Goal: Task Accomplishment & Management: Use online tool/utility

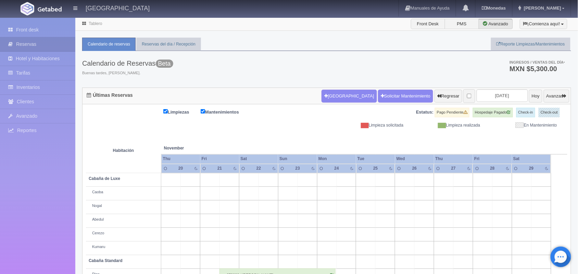
click at [92, 24] on link "Tablero" at bounding box center [95, 23] width 13 height 5
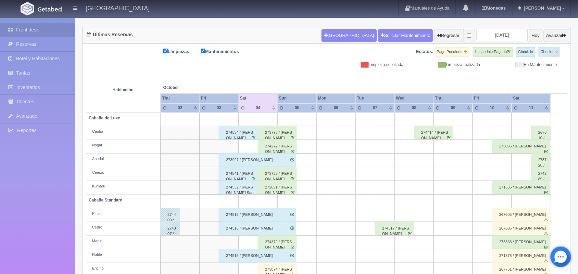
scroll to position [44, 0]
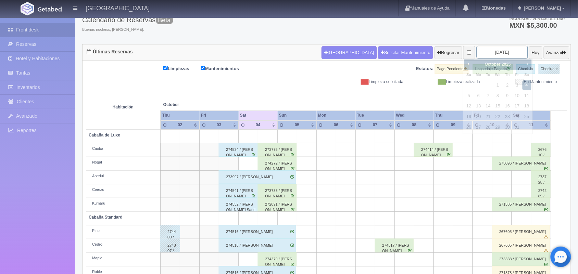
click at [497, 53] on input "[DATE]" at bounding box center [502, 52] width 51 height 13
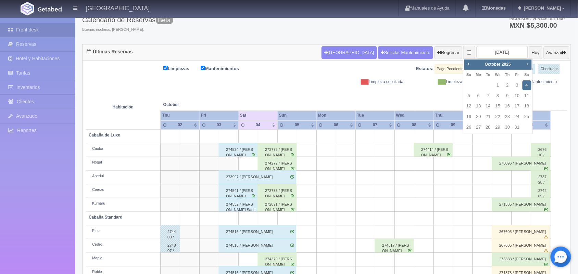
click at [528, 64] on span "Next" at bounding box center [527, 63] width 5 height 5
click at [528, 85] on link "1" at bounding box center [527, 86] width 9 height 10
type input "2025-11-01"
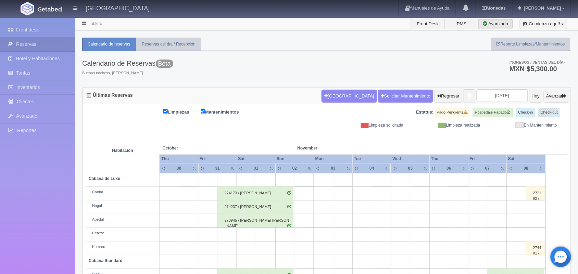
click at [97, 24] on link "Tablero" at bounding box center [95, 23] width 13 height 5
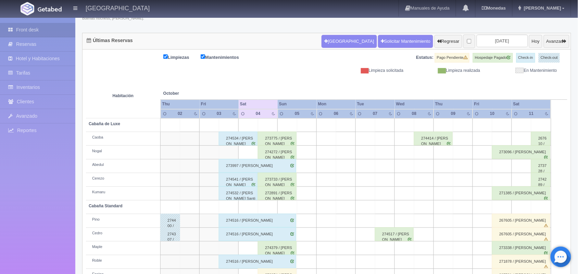
scroll to position [78, 0]
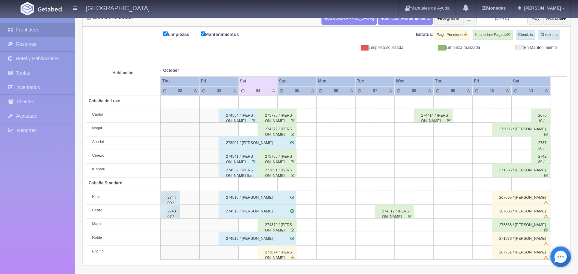
click at [268, 228] on div "274379 / [PERSON_NAME]" at bounding box center [277, 226] width 39 height 14
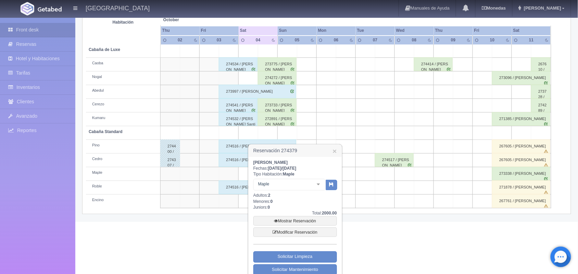
scroll to position [152, 0]
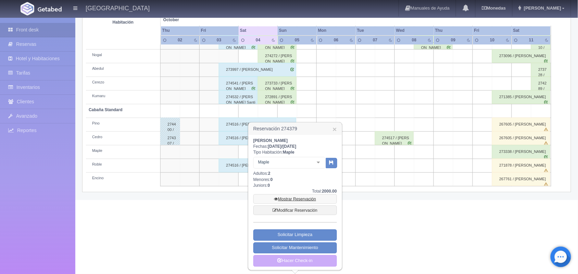
click at [289, 199] on link "Mostrar Reservación" at bounding box center [296, 200] width 84 height 10
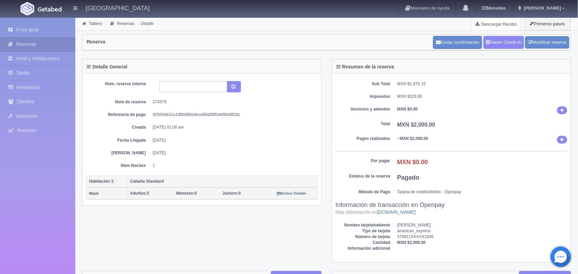
click at [500, 23] on link "Descargar Recibo" at bounding box center [496, 24] width 49 height 14
click at [510, 22] on link "Descargar Recibo" at bounding box center [496, 24] width 49 height 14
click at [95, 21] on li "Tablero" at bounding box center [92, 23] width 23 height 7
click at [95, 23] on link "Tablero" at bounding box center [95, 23] width 13 height 5
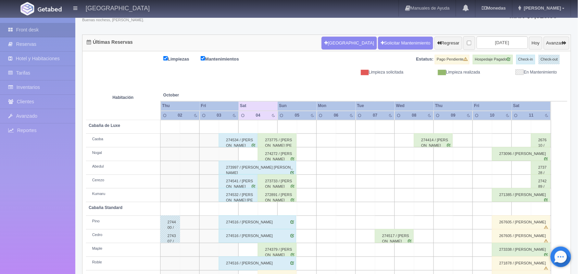
scroll to position [78, 0]
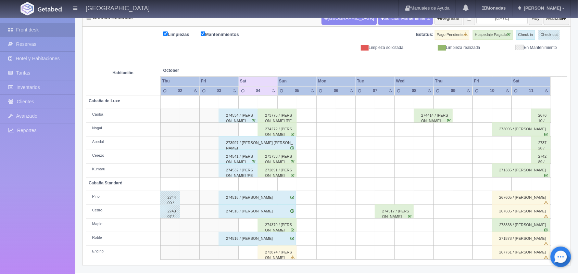
click at [278, 131] on div "274272 / [PERSON_NAME]" at bounding box center [277, 130] width 39 height 14
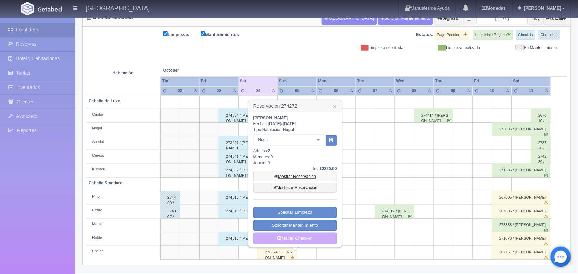
click at [291, 177] on link "Mostrar Reservación" at bounding box center [296, 177] width 84 height 10
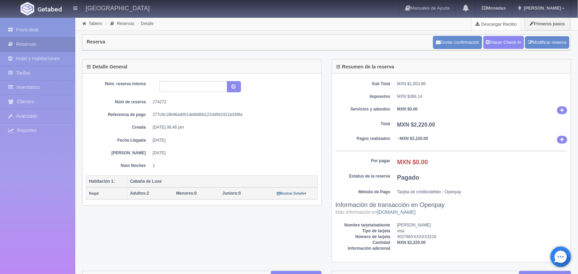
click at [497, 21] on link "Descargar Recibo" at bounding box center [496, 24] width 49 height 14
click at [504, 24] on link "Descargar Recibo" at bounding box center [496, 24] width 49 height 14
click at [493, 23] on link "Descargar Recibo" at bounding box center [496, 24] width 49 height 14
click at [95, 25] on link "Tablero" at bounding box center [95, 23] width 13 height 5
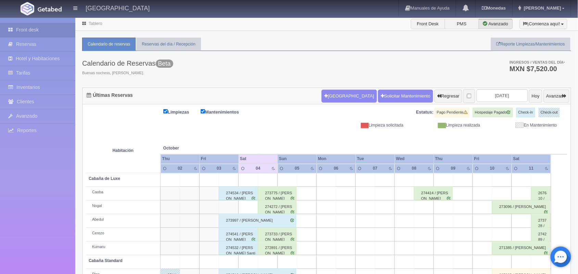
scroll to position [78, 0]
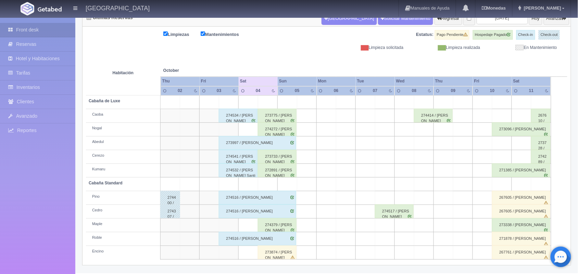
click at [272, 226] on div "274379 / [PERSON_NAME]" at bounding box center [277, 226] width 39 height 14
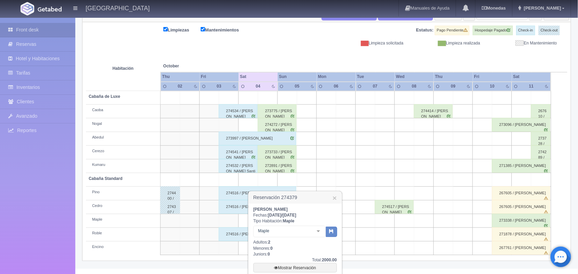
scroll to position [152, 0]
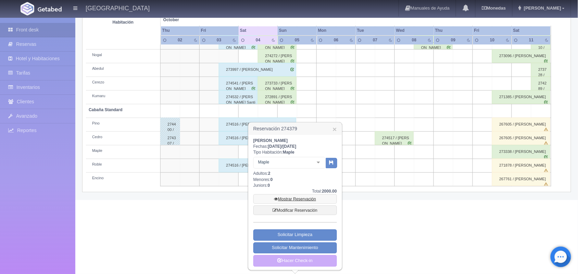
click at [293, 198] on link "Mostrar Reservación" at bounding box center [296, 200] width 84 height 10
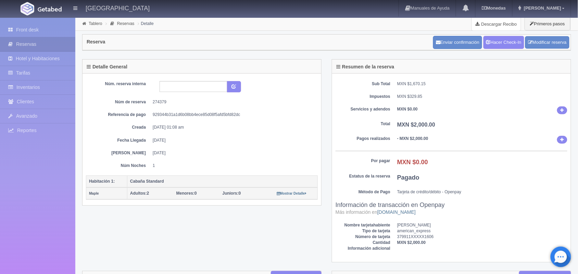
click at [504, 26] on link "Descargar Recibo" at bounding box center [496, 24] width 49 height 14
click at [495, 25] on link "Descargar Recibo" at bounding box center [496, 24] width 49 height 14
click at [94, 22] on link "Tablero" at bounding box center [95, 23] width 13 height 5
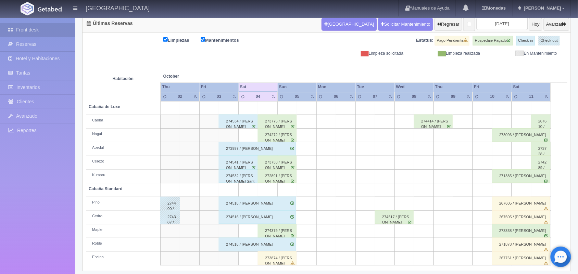
scroll to position [78, 0]
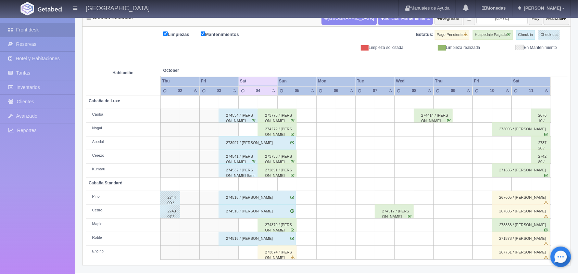
click at [578, 183] on html "Hotel Xacallan Manuales de Ayuda Actualizaciones recientes Monedas Tipo de camb…" at bounding box center [289, 59] width 578 height 274
click at [244, 115] on div "274534 / Mireya Benitez Jaimes" at bounding box center [238, 116] width 39 height 14
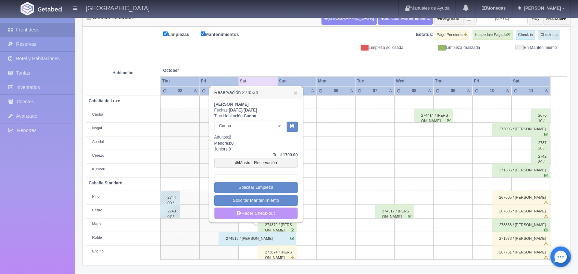
click at [268, 216] on link "Hacer Check-out" at bounding box center [256, 214] width 84 height 12
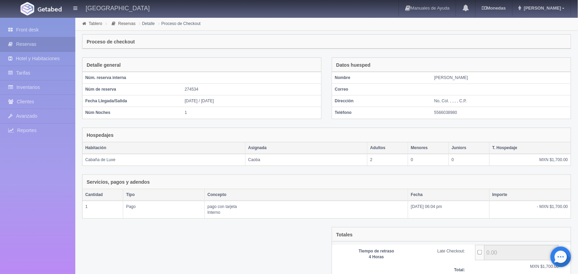
scroll to position [57, 0]
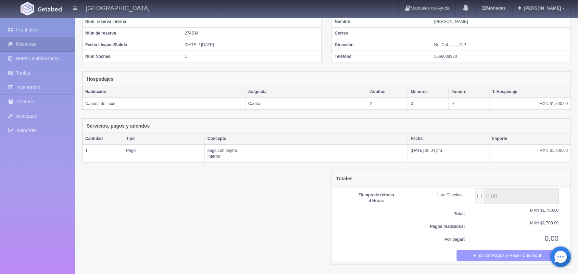
click at [500, 260] on button "Finalizar Pagos y Hacer Checkout" at bounding box center [508, 255] width 102 height 11
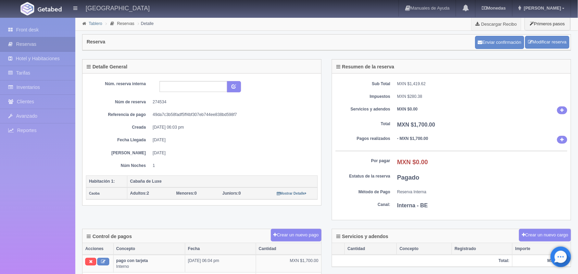
click at [91, 23] on link "Tablero" at bounding box center [95, 23] width 13 height 5
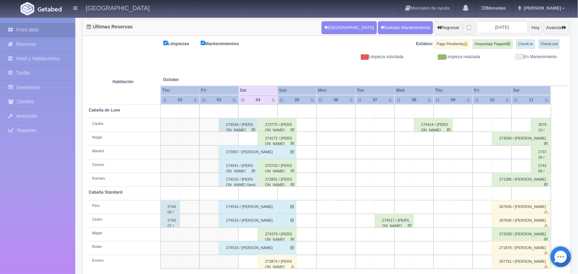
scroll to position [78, 0]
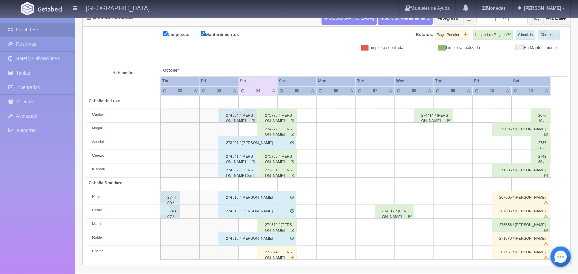
click at [240, 159] on div "274541 / Alejandro Diaz Cervntes" at bounding box center [238, 157] width 39 height 14
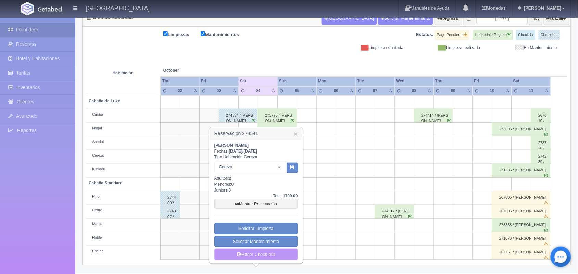
click at [253, 257] on link "Hacer Check-out" at bounding box center [256, 255] width 84 height 12
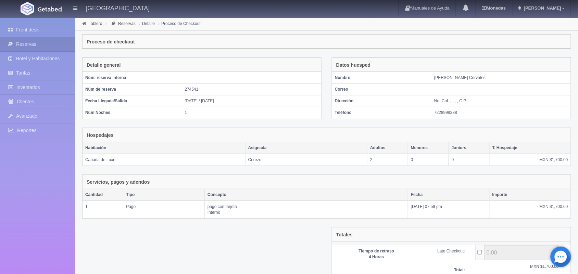
scroll to position [57, 0]
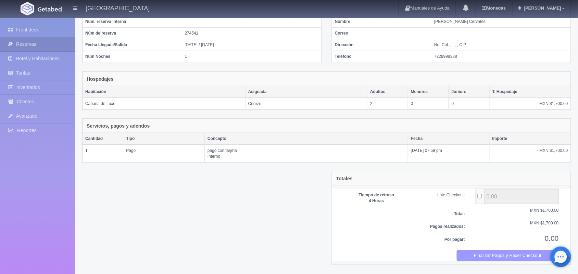
click at [491, 256] on button "Finalizar Pagos y Hacer Checkout" at bounding box center [508, 255] width 102 height 11
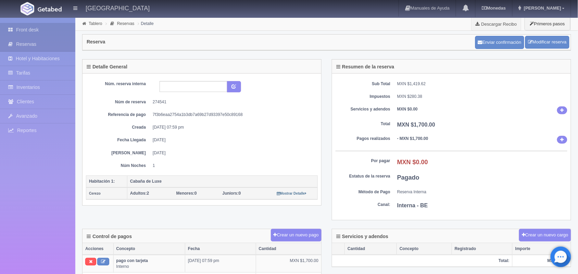
click at [26, 29] on link "Front desk" at bounding box center [37, 30] width 75 height 14
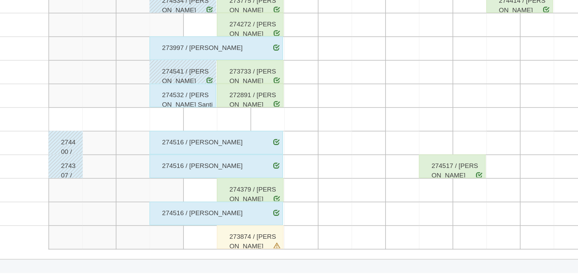
scroll to position [77, 0]
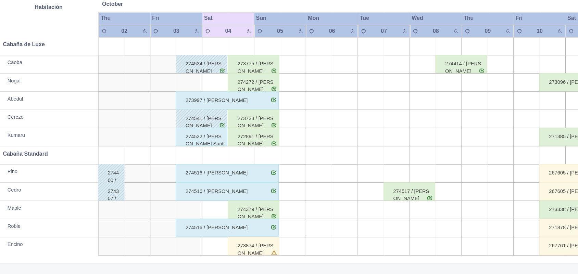
click at [302, 153] on td at bounding box center [307, 158] width 20 height 14
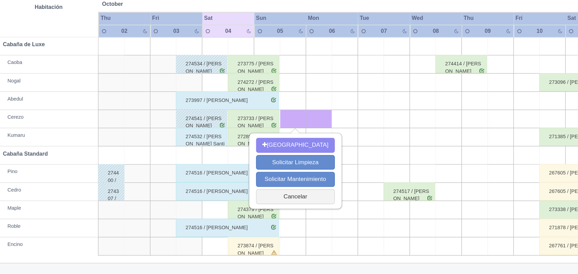
scroll to position [77, 0]
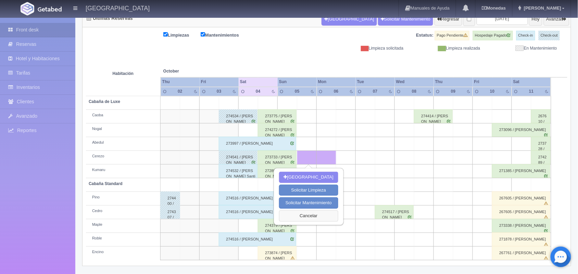
click at [304, 221] on button "Cancelar" at bounding box center [308, 216] width 59 height 11
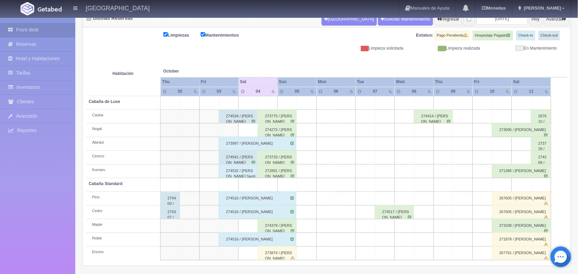
click at [320, 209] on td at bounding box center [327, 213] width 20 height 14
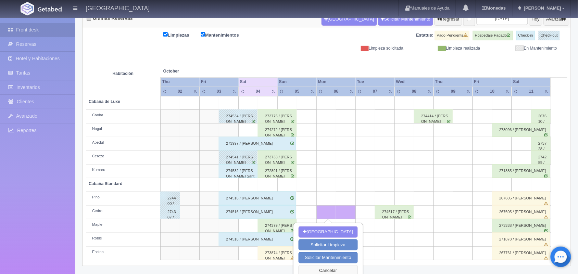
click at [329, 269] on button "Cancelar" at bounding box center [328, 270] width 59 height 11
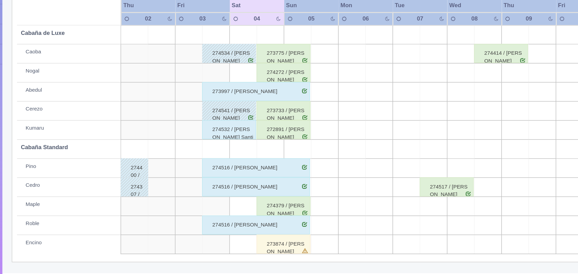
scroll to position [77, 0]
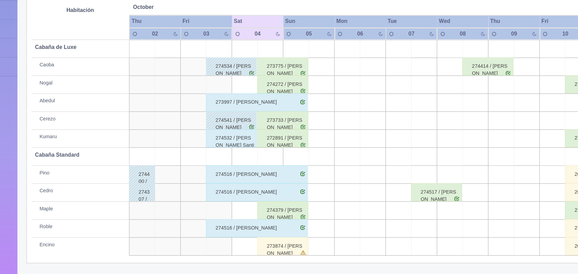
click at [276, 225] on div "274379 / [PERSON_NAME]" at bounding box center [277, 226] width 39 height 14
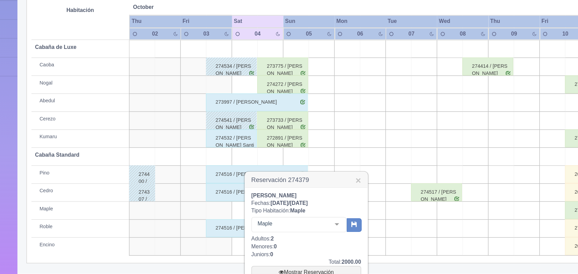
scroll to position [152, 0]
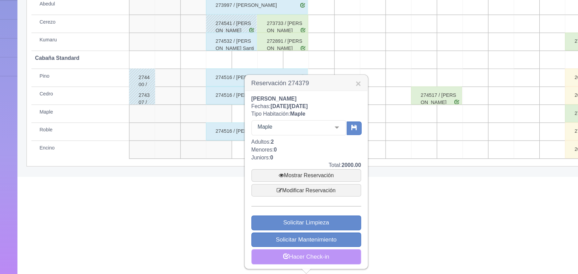
click at [301, 260] on link "Hacer Check-in" at bounding box center [296, 262] width 84 height 12
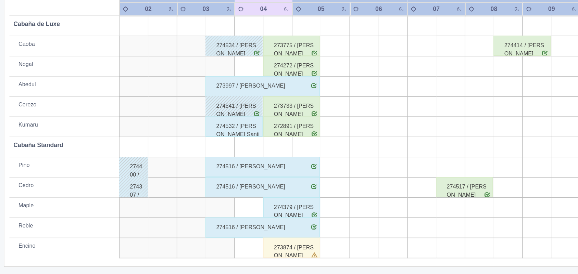
scroll to position [74, 0]
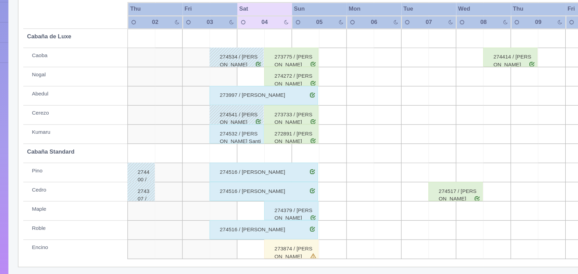
click at [275, 261] on div "273874 / [PERSON_NAME]" at bounding box center [277, 257] width 39 height 14
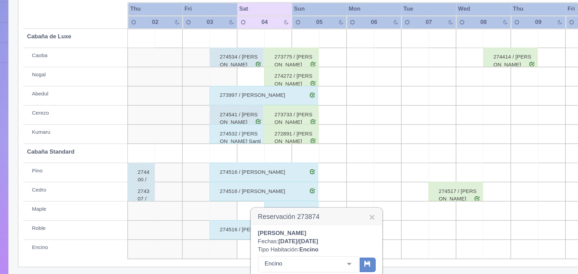
scroll to position [179, 0]
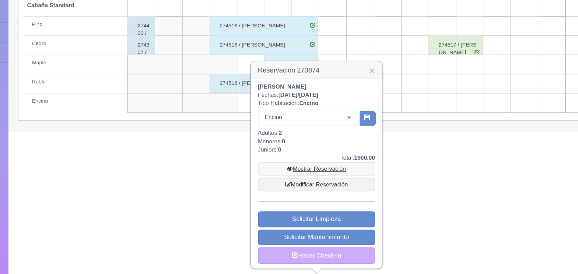
click at [298, 198] on link "Mostrar Reservación" at bounding box center [296, 200] width 84 height 10
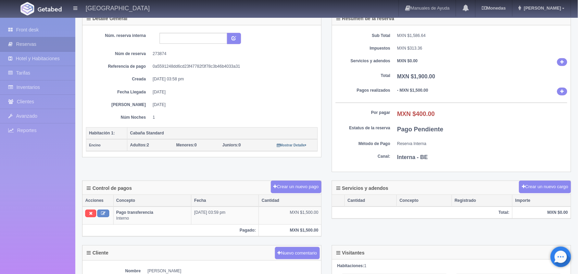
scroll to position [49, 0]
click at [49, 32] on link "Front desk" at bounding box center [37, 30] width 75 height 14
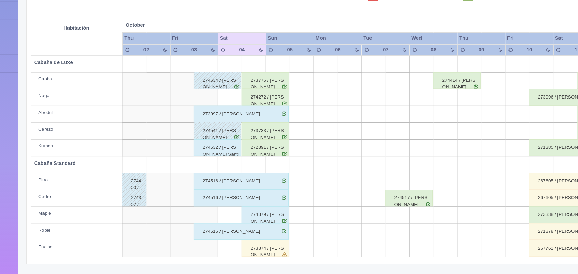
scroll to position [77, 0]
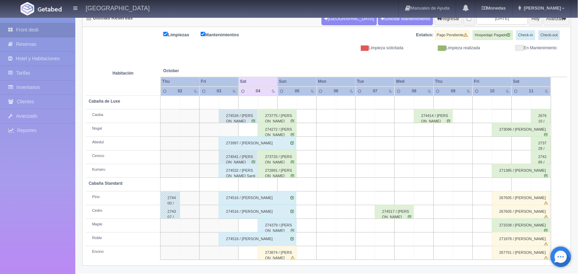
click at [288, 187] on td at bounding box center [288, 185] width 20 height 14
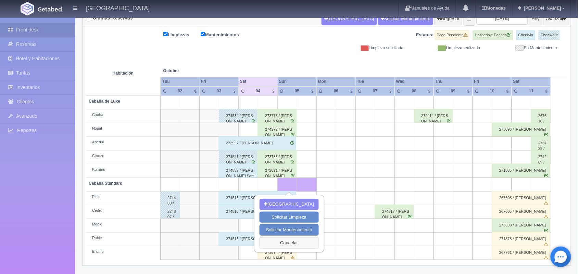
click at [281, 247] on button "Cancelar" at bounding box center [289, 243] width 59 height 11
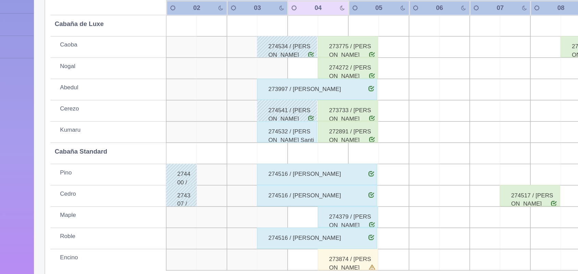
scroll to position [78, 0]
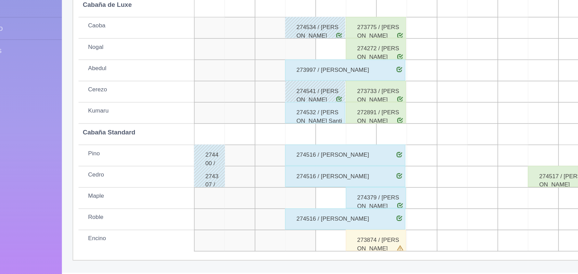
click at [271, 129] on div "274272 / [PERSON_NAME]" at bounding box center [277, 130] width 39 height 14
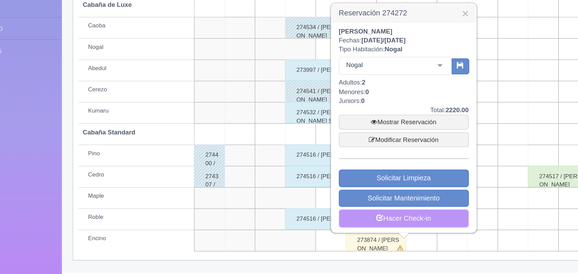
click at [287, 240] on link "Hacer Check-in" at bounding box center [296, 239] width 84 height 12
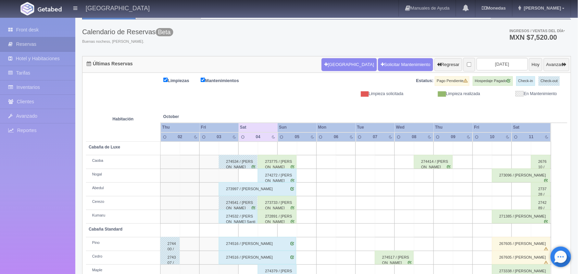
scroll to position [30, 0]
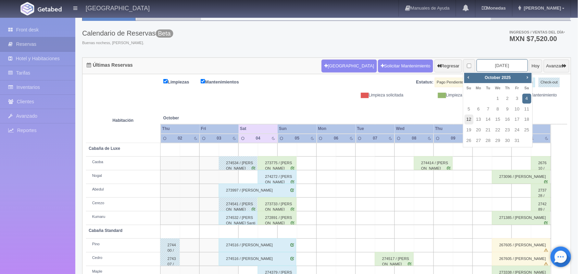
drag, startPoint x: 486, startPoint y: 67, endPoint x: 470, endPoint y: 122, distance: 57.2
click at [470, 122] on body "Hotel Xacallan Manuales de Ayuda Actualizaciones recientes Monedas Tipo de camb…" at bounding box center [289, 154] width 578 height 334
click at [470, 122] on link "12" at bounding box center [469, 120] width 9 height 10
type input "2025-10-12"
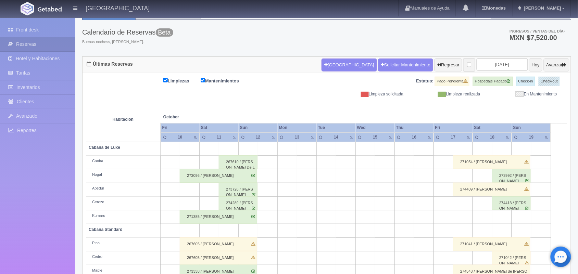
scroll to position [25, 0]
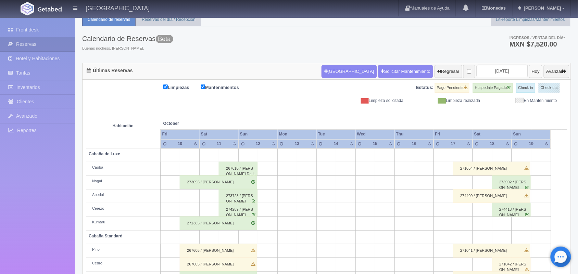
click at [529, 71] on button "Hoy" at bounding box center [535, 71] width 13 height 13
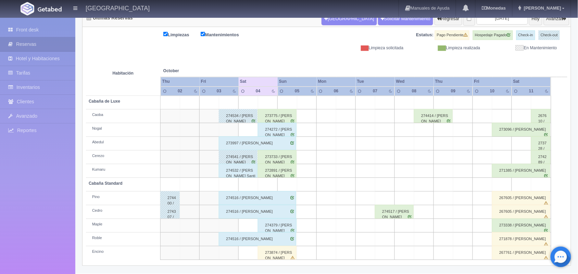
scroll to position [78, 0]
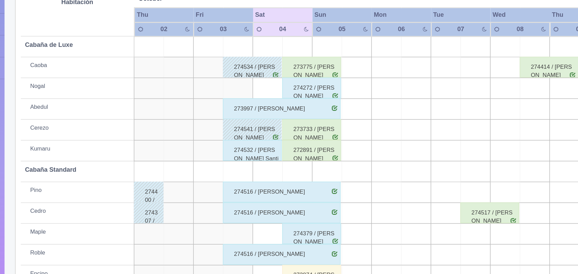
click at [283, 164] on div "272891 / [PERSON_NAME]" at bounding box center [277, 171] width 39 height 14
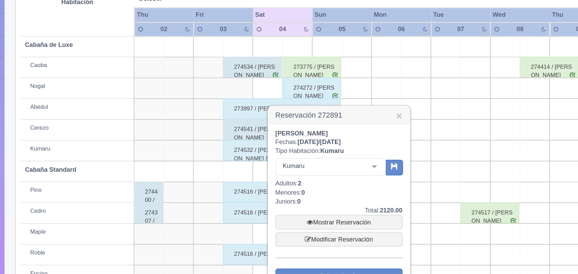
scroll to position [97, 0]
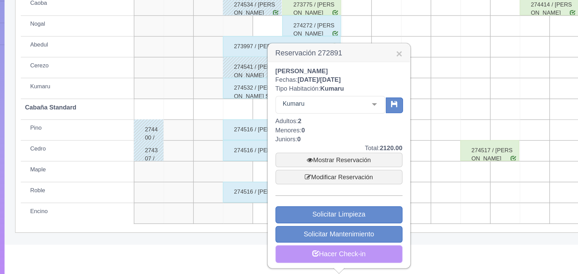
click at [292, 260] on link "Hacer Check-in" at bounding box center [296, 262] width 84 height 12
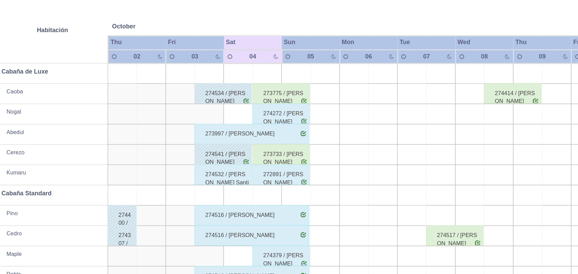
scroll to position [78, 0]
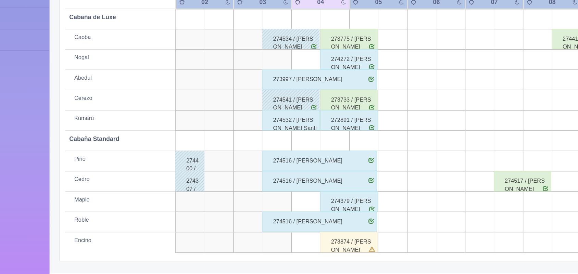
click at [277, 156] on div "273733 / [PERSON_NAME]" at bounding box center [277, 157] width 39 height 14
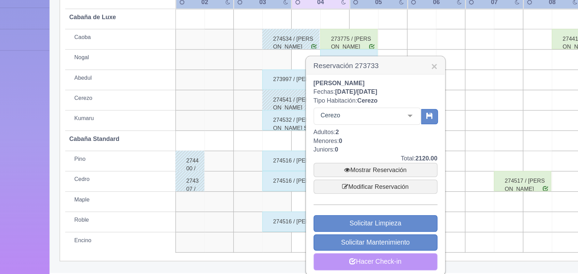
click at [296, 264] on link "Hacer Check-in" at bounding box center [296, 266] width 84 height 12
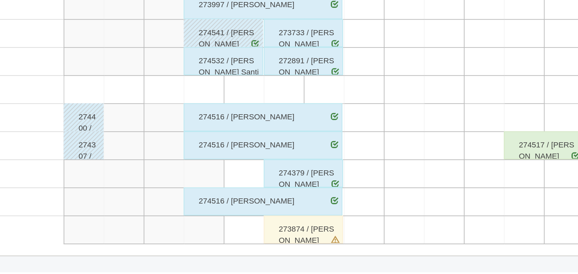
scroll to position [77, 0]
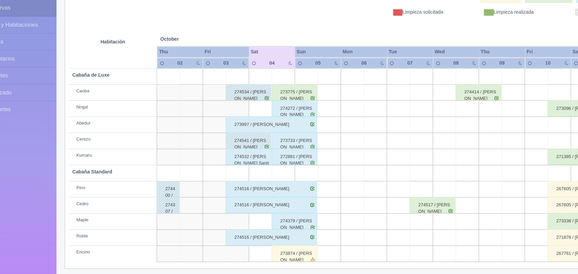
click at [267, 228] on div "274379 / Wendy Reveles Fuentes" at bounding box center [277, 226] width 39 height 14
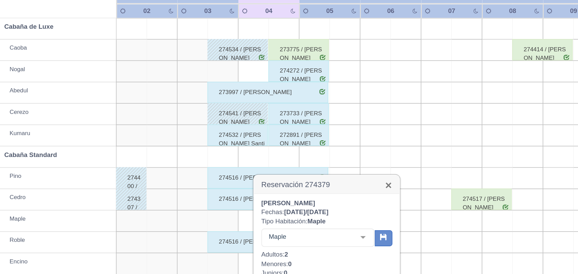
click at [335, 203] on link "×" at bounding box center [335, 202] width 4 height 7
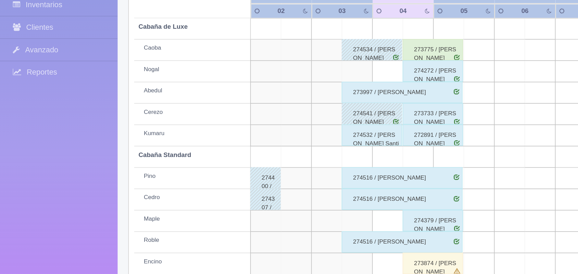
scroll to position [77, 0]
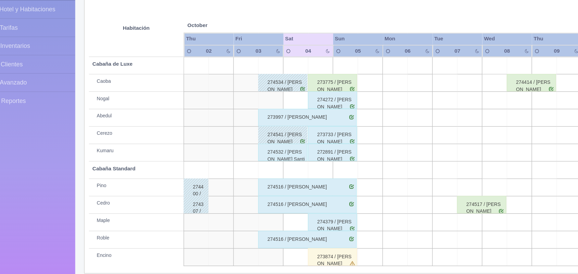
click at [242, 175] on div "274532 / Gustavo Montarrosas Santiago" at bounding box center [238, 171] width 39 height 14
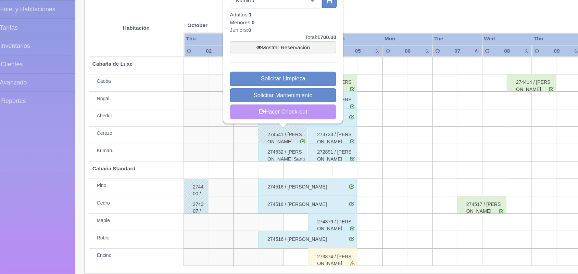
click at [250, 144] on link "Hacer Check-out" at bounding box center [239, 140] width 84 height 12
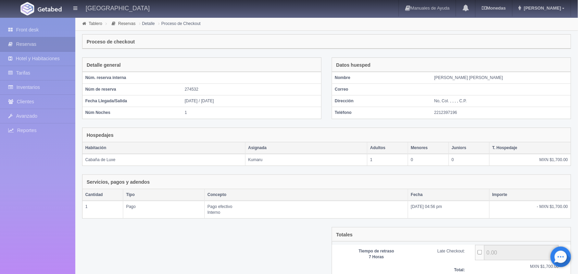
scroll to position [57, 0]
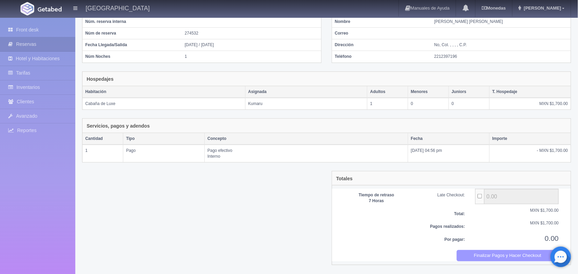
click at [477, 259] on button "Finalizar Pagos y Hacer Checkout" at bounding box center [508, 255] width 102 height 11
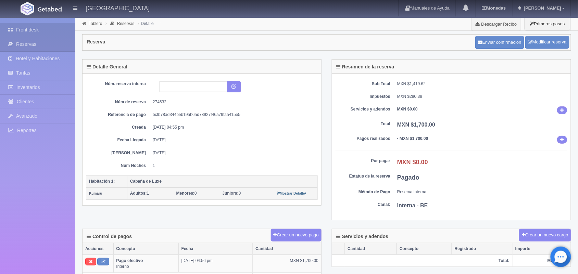
click at [52, 35] on link "Front desk" at bounding box center [37, 30] width 75 height 14
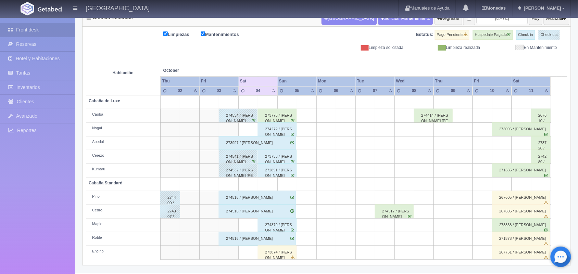
scroll to position [78, 0]
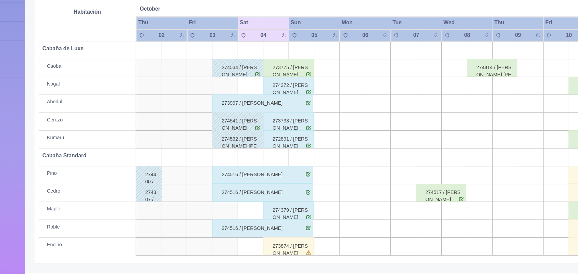
click at [275, 117] on div "273775 / [PERSON_NAME]" at bounding box center [277, 116] width 39 height 14
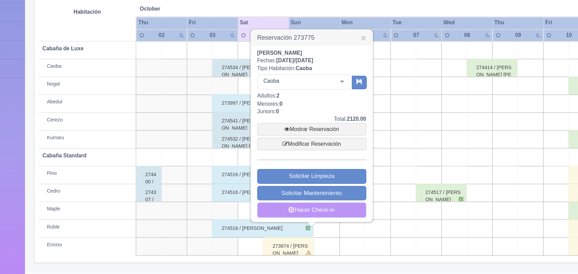
click at [282, 223] on link "Hacer Check-in" at bounding box center [296, 225] width 84 height 12
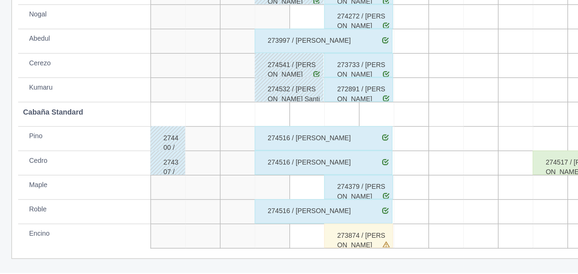
scroll to position [76, 0]
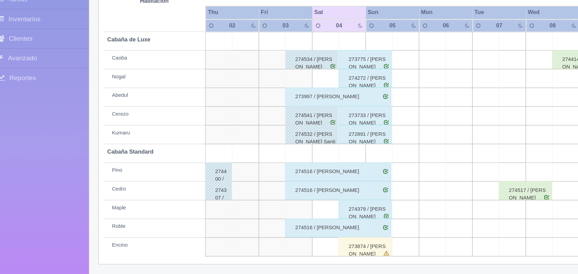
click at [294, 190] on td at bounding box center [288, 186] width 20 height 14
